Goal: Find specific page/section

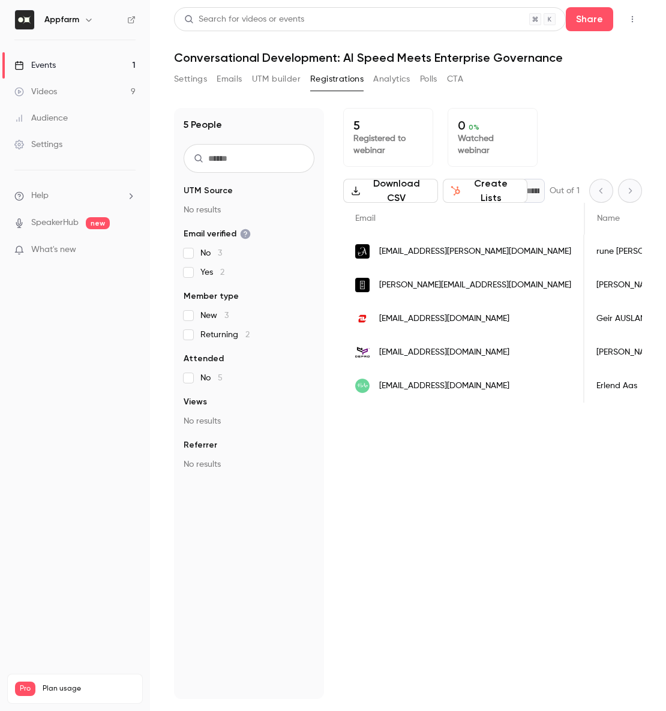
scroll to position [0, 39]
